Goal: Task Accomplishment & Management: Use online tool/utility

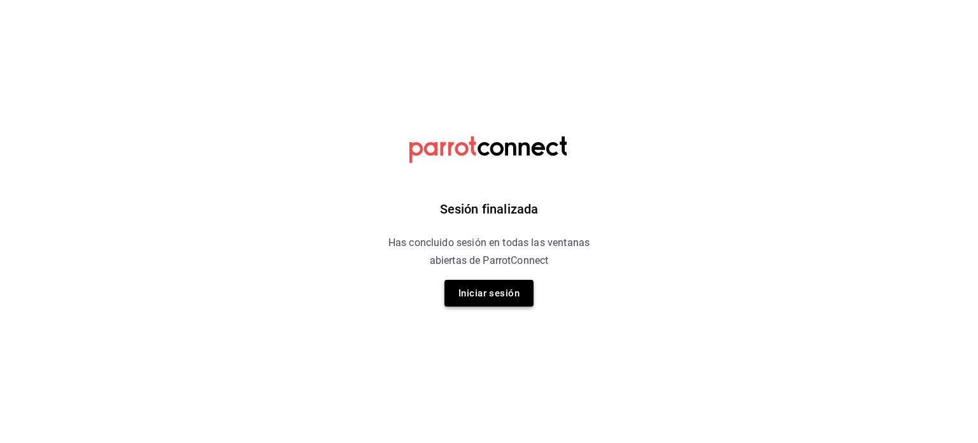
click at [489, 292] on button "Iniciar sesión" at bounding box center [489, 293] width 89 height 27
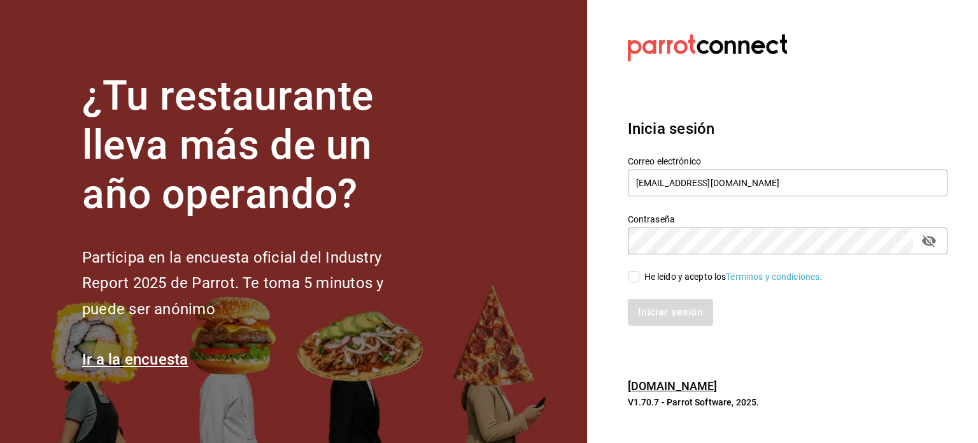
click at [636, 273] on input "He leído y acepto los Términos y condiciones." at bounding box center [633, 276] width 11 height 11
checkbox input "true"
click at [651, 303] on button "Iniciar sesión" at bounding box center [671, 312] width 87 height 27
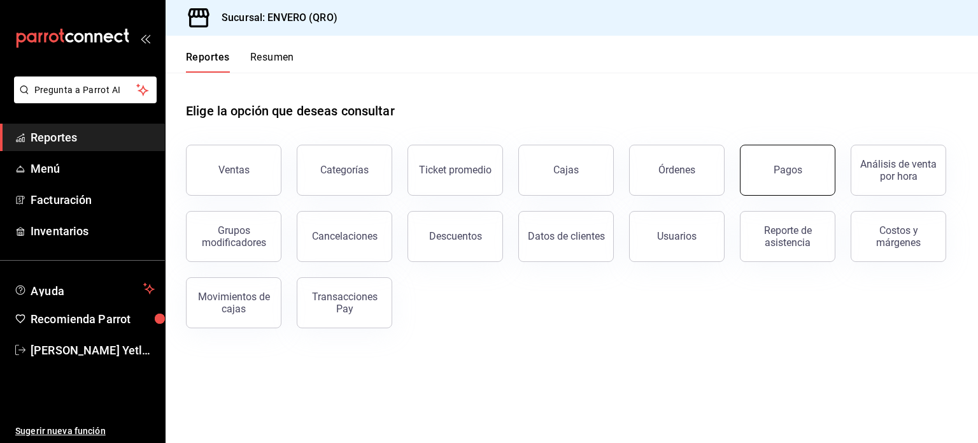
click at [780, 178] on button "Pagos" at bounding box center [788, 170] width 96 height 51
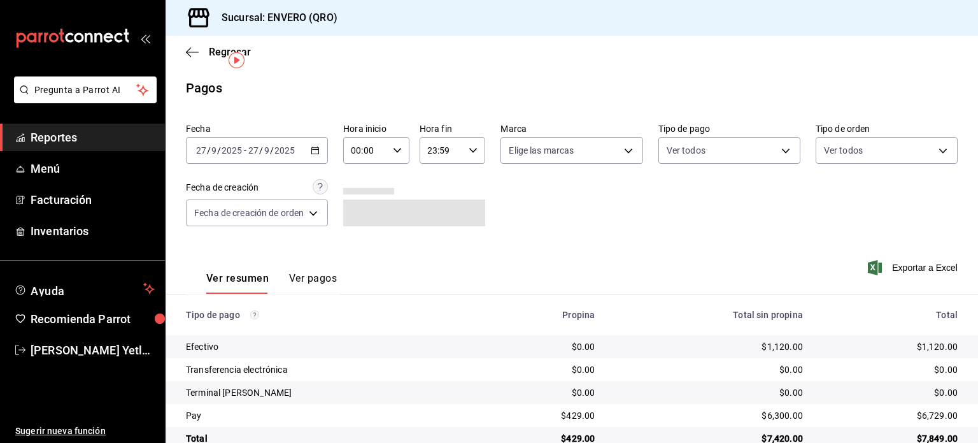
scroll to position [28, 0]
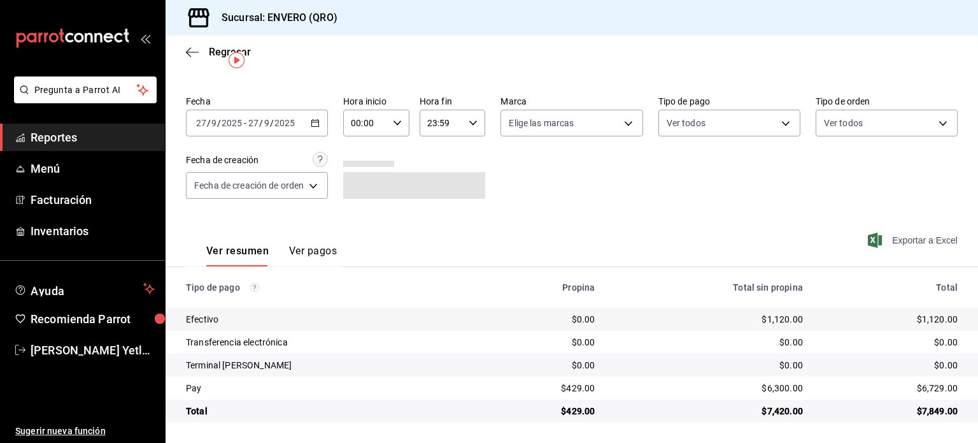
click at [901, 241] on span "Exportar a Excel" at bounding box center [914, 239] width 87 height 15
click at [94, 38] on icon "mailbox folders" at bounding box center [98, 38] width 8 height 10
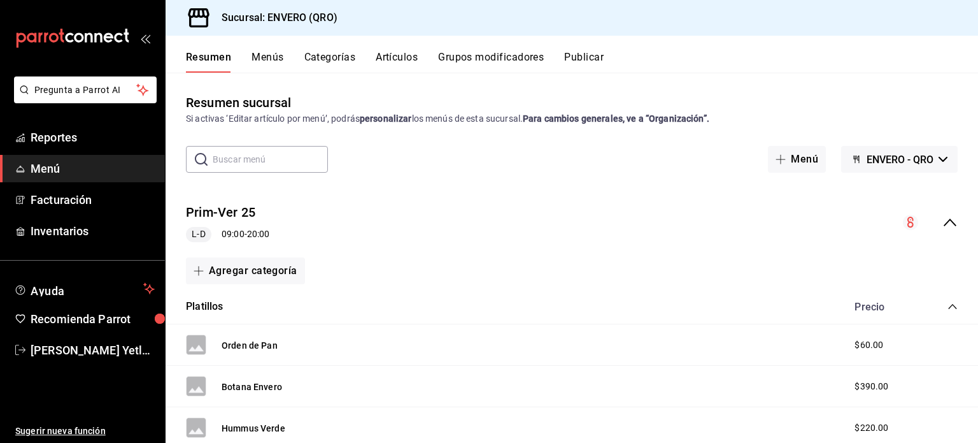
click at [82, 29] on icon "mailbox folders" at bounding box center [72, 38] width 115 height 19
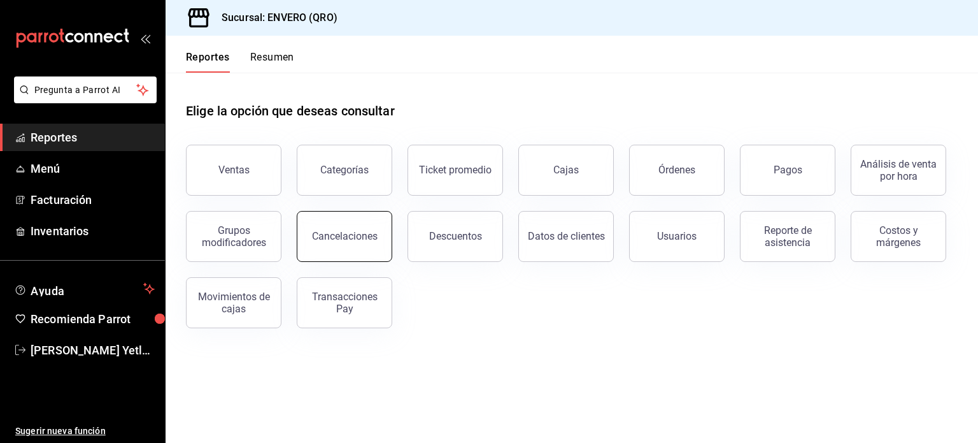
click at [333, 234] on div "Cancelaciones" at bounding box center [345, 236] width 66 height 12
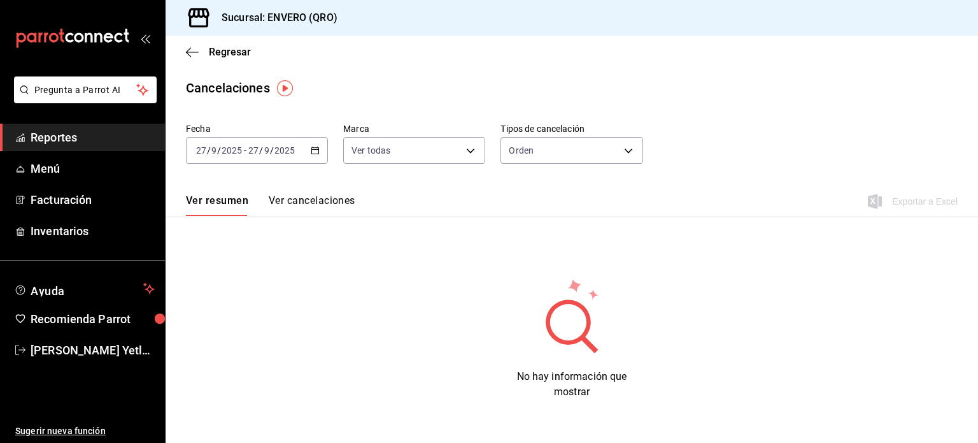
click at [324, 197] on button "Ver cancelaciones" at bounding box center [312, 205] width 87 height 22
click at [219, 203] on button "Ver resumen" at bounding box center [215, 205] width 59 height 22
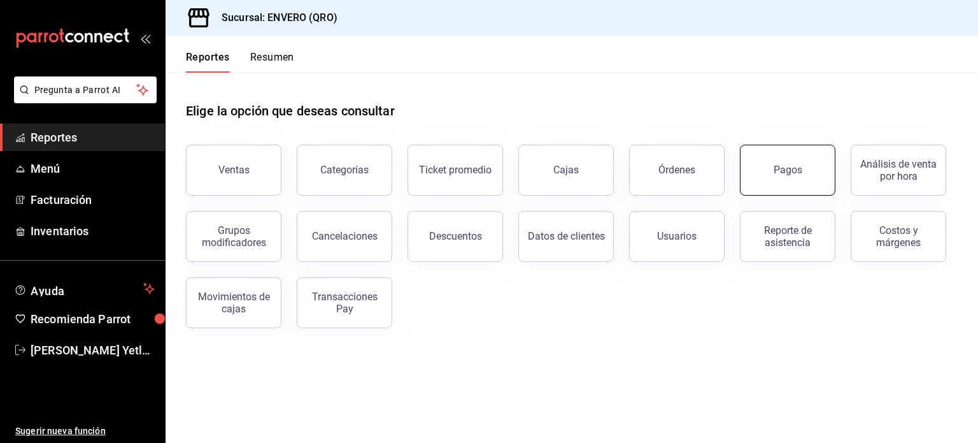
click at [792, 179] on button "Pagos" at bounding box center [788, 170] width 96 height 51
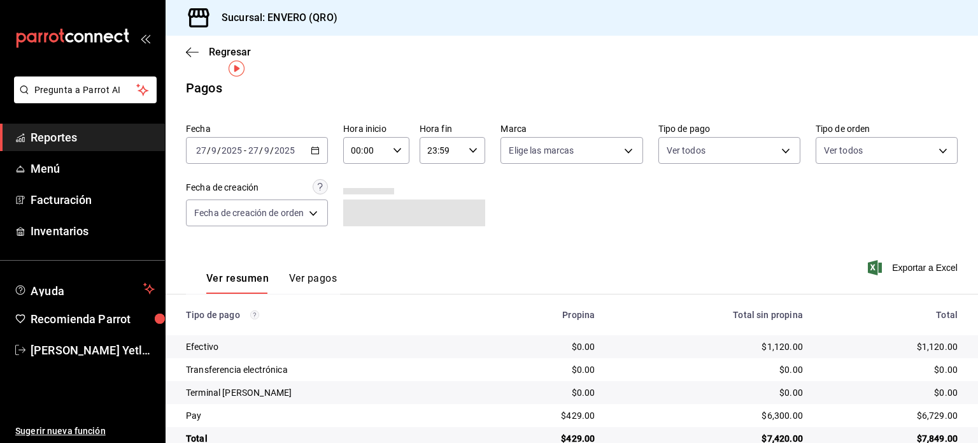
scroll to position [28, 0]
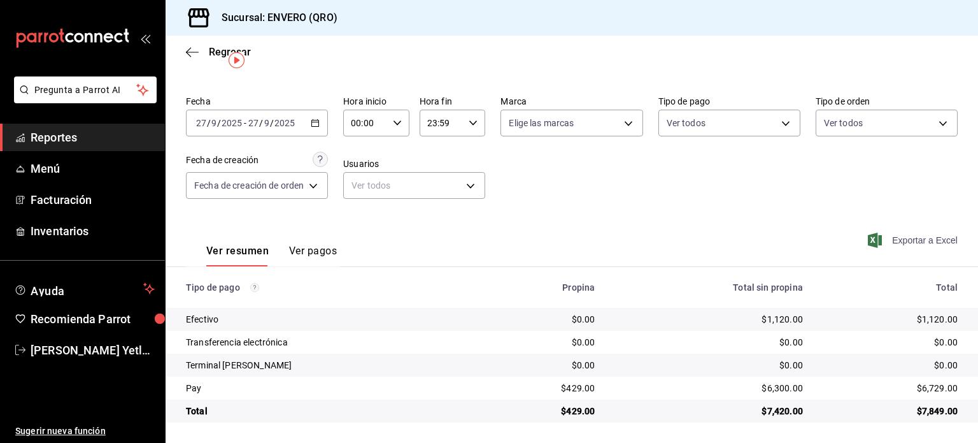
click at [896, 243] on span "Exportar a Excel" at bounding box center [914, 239] width 87 height 15
